Goal: Task Accomplishment & Management: Complete application form

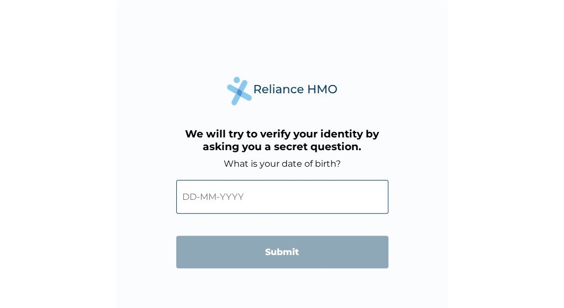
click at [194, 202] on input "text" at bounding box center [282, 197] width 212 height 34
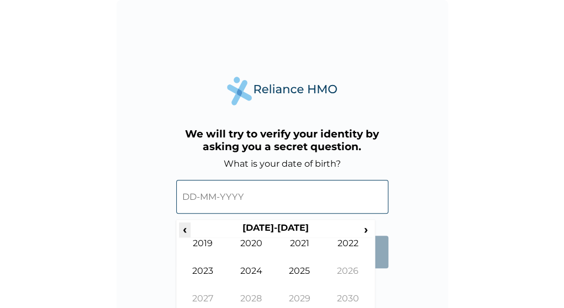
click at [181, 232] on span "‹" at bounding box center [185, 230] width 12 height 14
click at [361, 225] on span "›" at bounding box center [366, 230] width 12 height 14
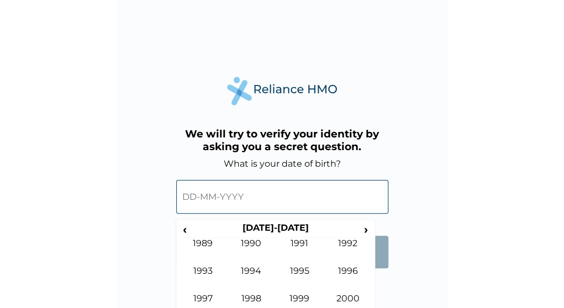
click at [385, 279] on form "What is your date of birth? ‹ [DEMOGRAPHIC_DATA]-[DEMOGRAPHIC_DATA] › [DEMOGRAP…" at bounding box center [282, 219] width 212 height 121
click at [182, 226] on span "‹" at bounding box center [185, 230] width 12 height 14
click at [312, 273] on td "1975" at bounding box center [300, 280] width 49 height 28
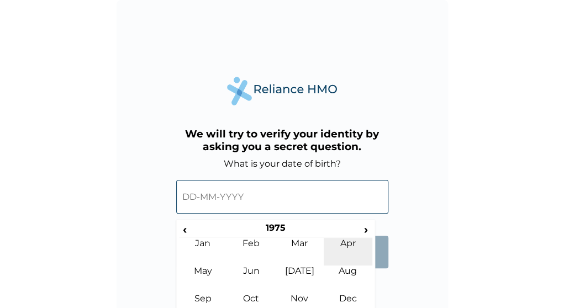
click at [350, 239] on td "Apr" at bounding box center [348, 252] width 49 height 28
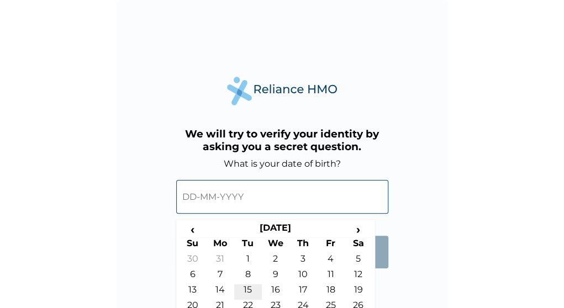
click at [251, 291] on td "15" at bounding box center [248, 292] width 28 height 15
type input "[DATE]"
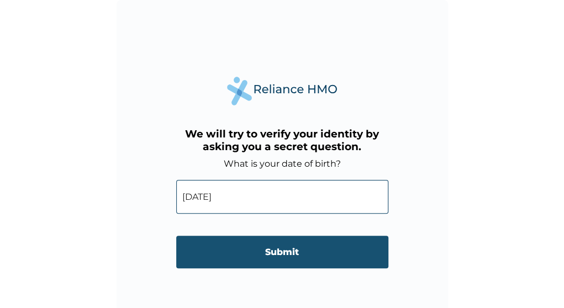
click at [282, 258] on input "Submit" at bounding box center [282, 252] width 212 height 33
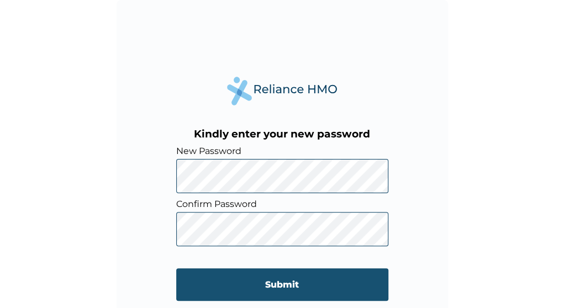
click at [266, 280] on input "Submit" at bounding box center [282, 285] width 212 height 33
